Goal: Obtain resource: Obtain resource

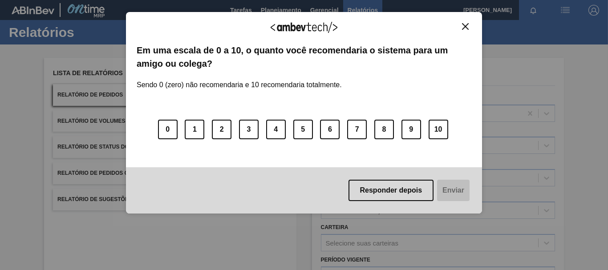
click at [460, 25] on button "Close" at bounding box center [465, 27] width 12 height 8
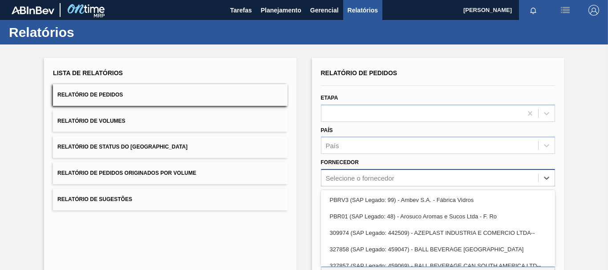
click at [366, 184] on div "option PBRV3 (SAP Legado: 99) - Ambev S.A. - Fábrica Vidros focused, 1 of 91. 9…" at bounding box center [438, 177] width 234 height 17
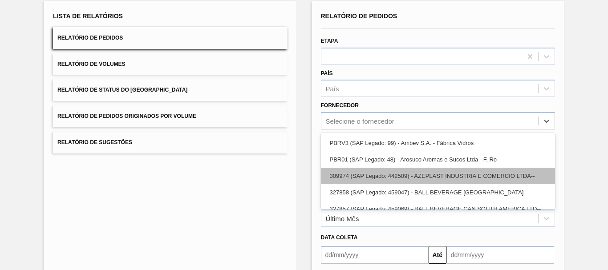
scroll to position [57, 0]
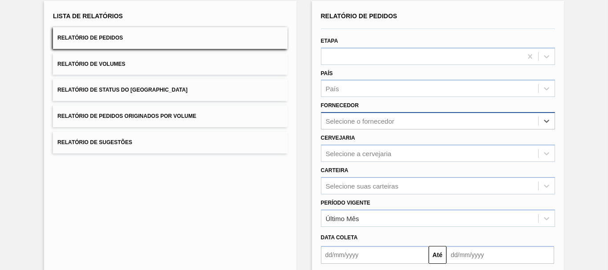
click at [357, 129] on div "Selecione o fornecedor" at bounding box center [438, 120] width 234 height 17
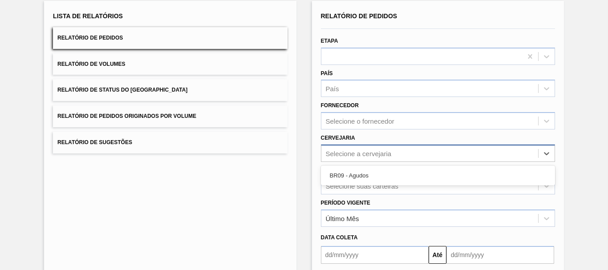
click at [384, 149] on div "Selecione a cervejaria" at bounding box center [429, 153] width 217 height 13
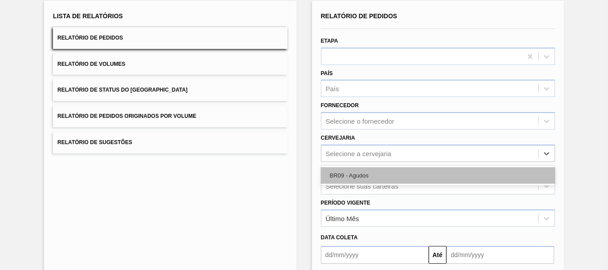
click at [380, 169] on div "BR09 - Agudos" at bounding box center [438, 175] width 234 height 16
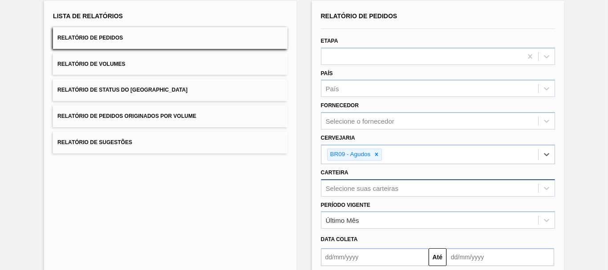
click at [373, 182] on div "Selecione suas carteiras" at bounding box center [438, 187] width 234 height 17
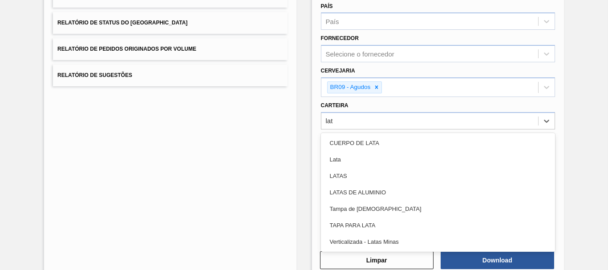
type input "lata"
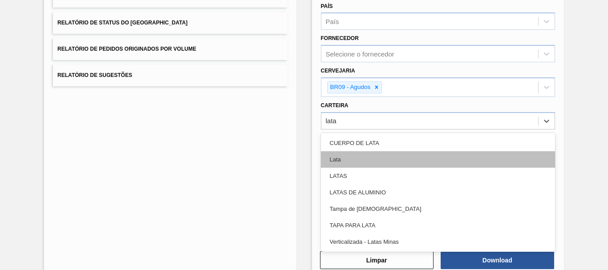
click at [339, 164] on div "Lata" at bounding box center [438, 159] width 234 height 16
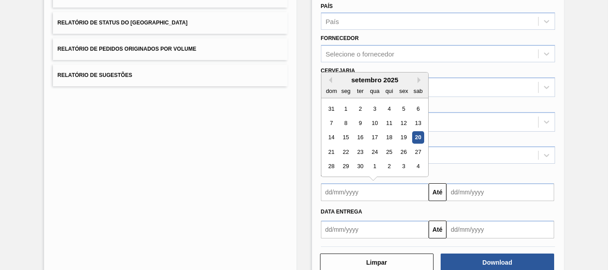
click at [356, 191] on input "text" at bounding box center [375, 192] width 108 height 18
click at [329, 81] on button "Previous Month" at bounding box center [329, 80] width 6 height 6
click at [351, 170] on div "25" at bounding box center [346, 167] width 12 height 12
type input "[DATE]"
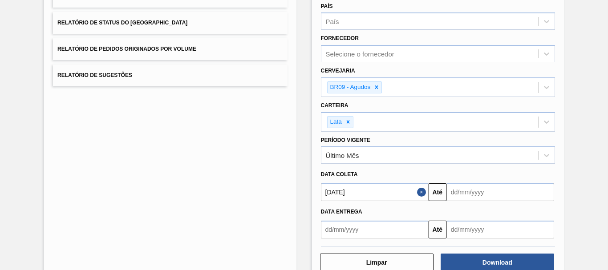
click at [471, 188] on input "text" at bounding box center [500, 192] width 108 height 18
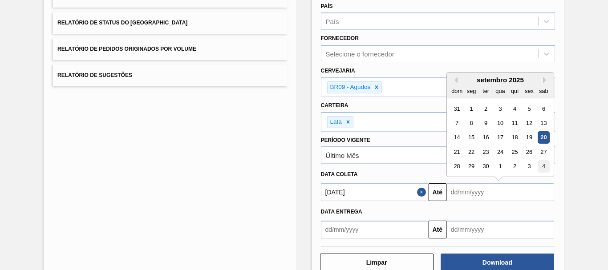
click at [539, 170] on div "4" at bounding box center [544, 167] width 12 height 12
type input "[DATE]"
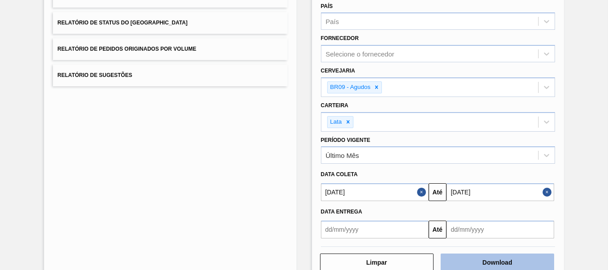
click at [521, 258] on button "Download" at bounding box center [497, 263] width 113 height 18
